Goal: Find specific page/section: Find specific page/section

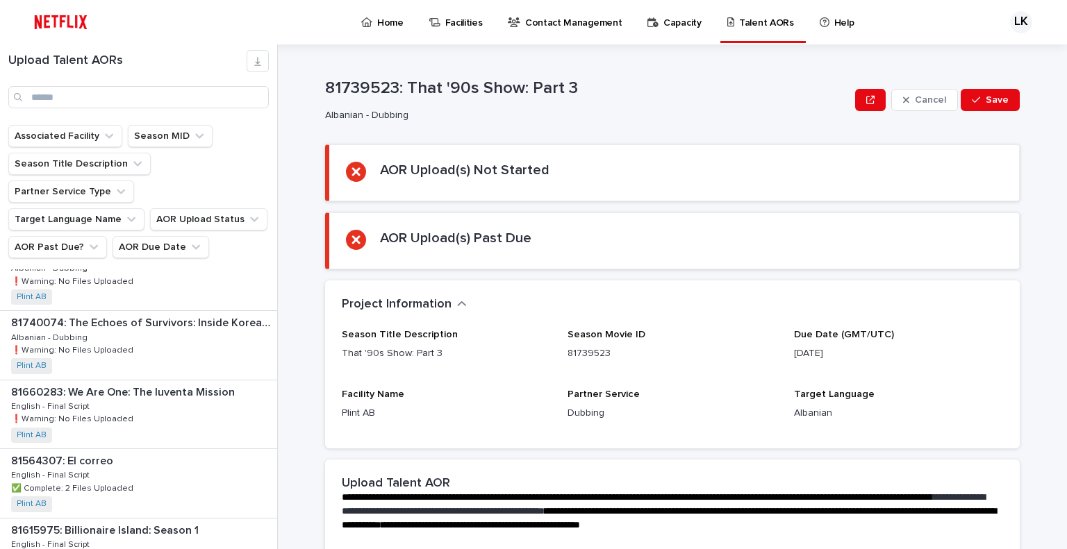
scroll to position [386, 0]
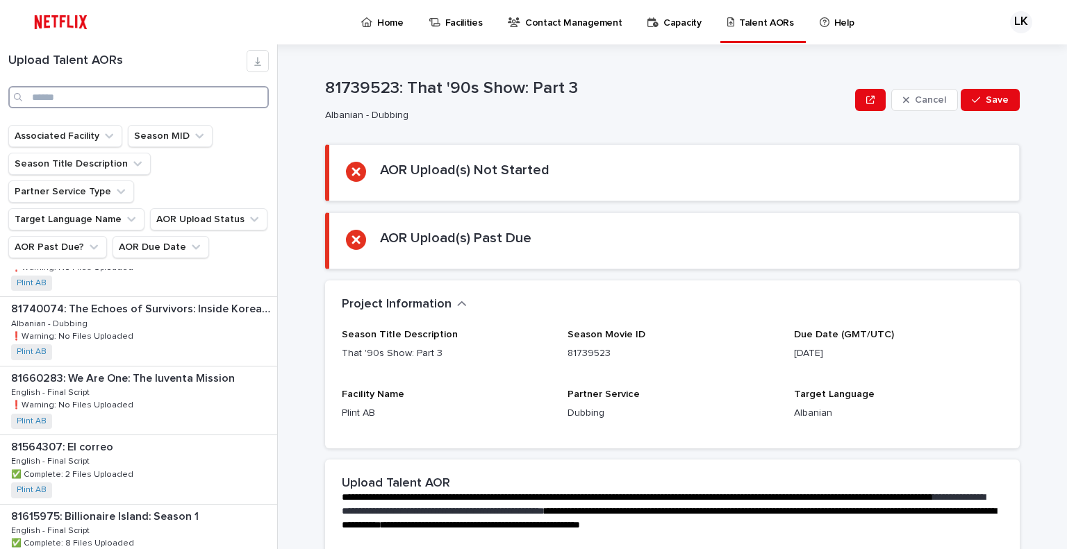
click at [124, 99] on input "Search" at bounding box center [138, 97] width 260 height 22
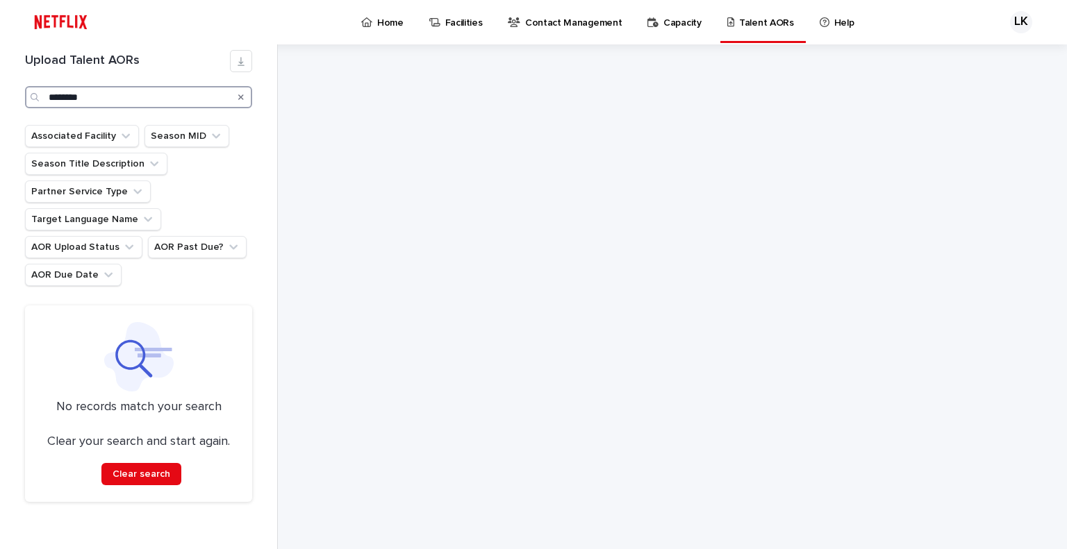
type input "********"
click at [241, 94] on icon "Search" at bounding box center [241, 97] width 6 height 8
